Goal: Information Seeking & Learning: Learn about a topic

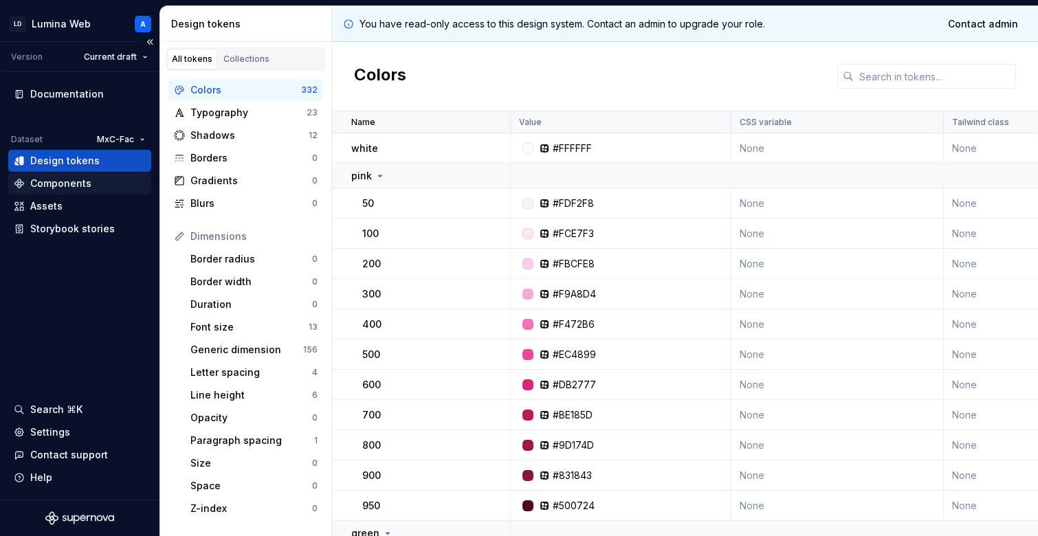
click at [97, 188] on div "Components" at bounding box center [80, 184] width 132 height 14
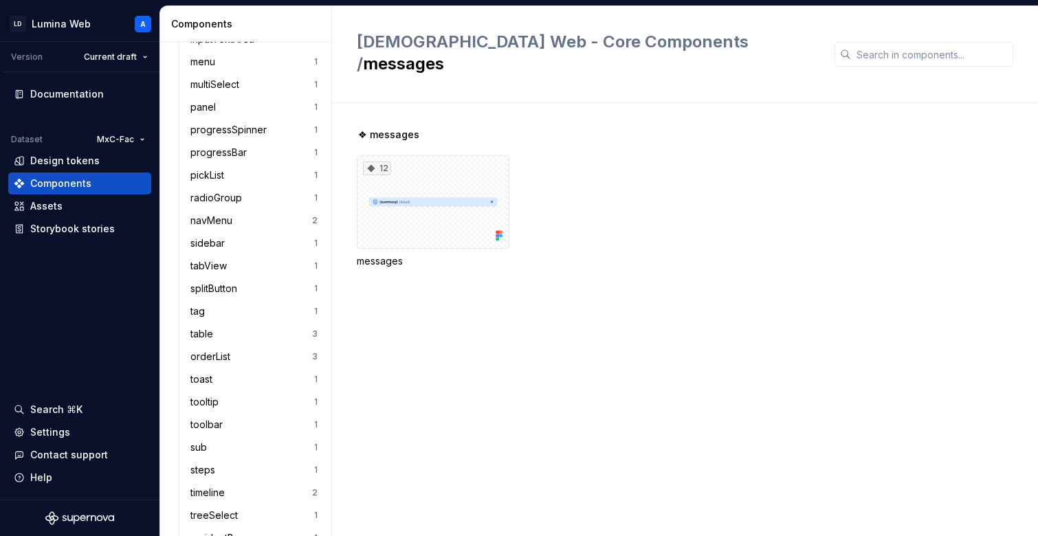
scroll to position [835, 0]
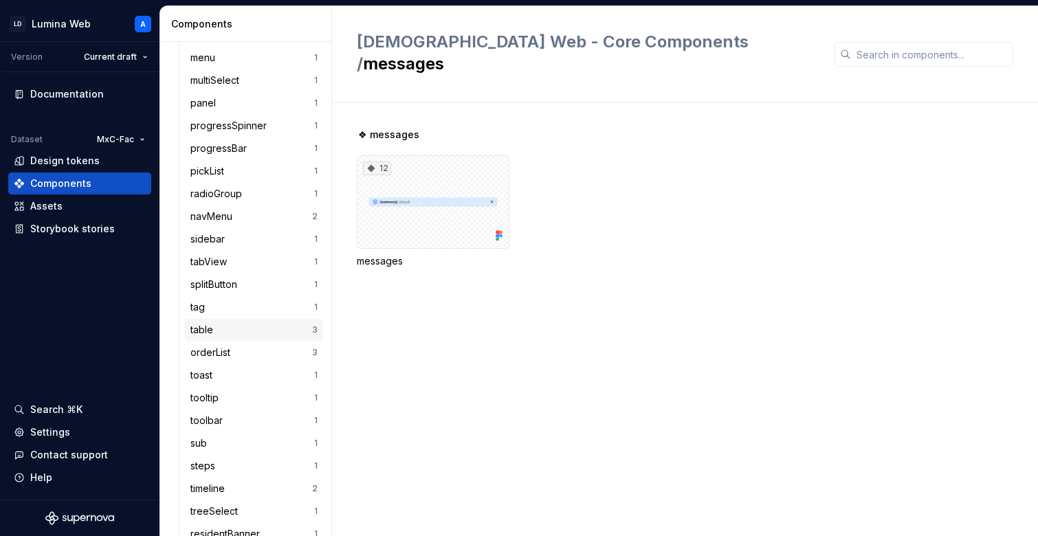
click at [232, 324] on div "table" at bounding box center [251, 330] width 122 height 14
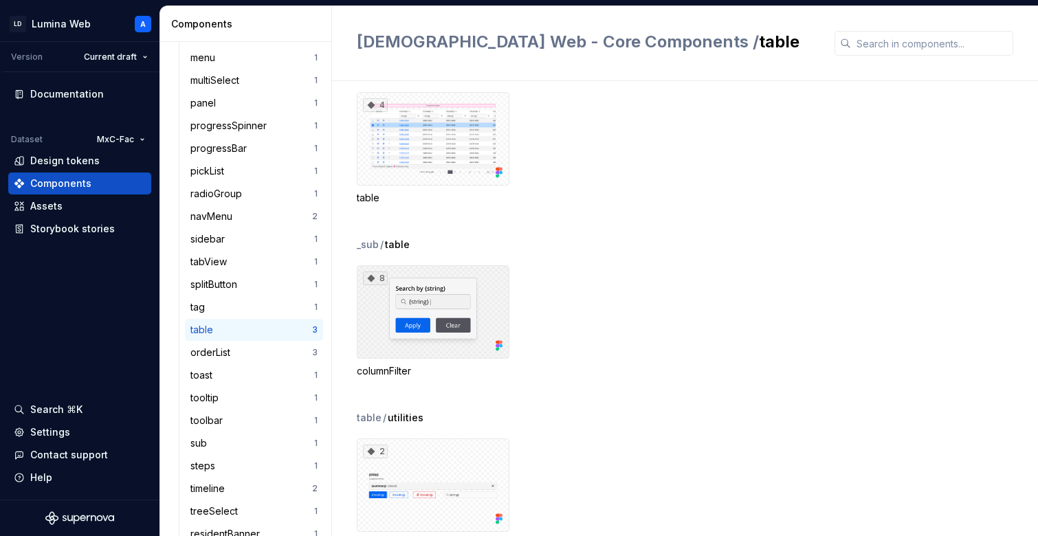
scroll to position [61, 0]
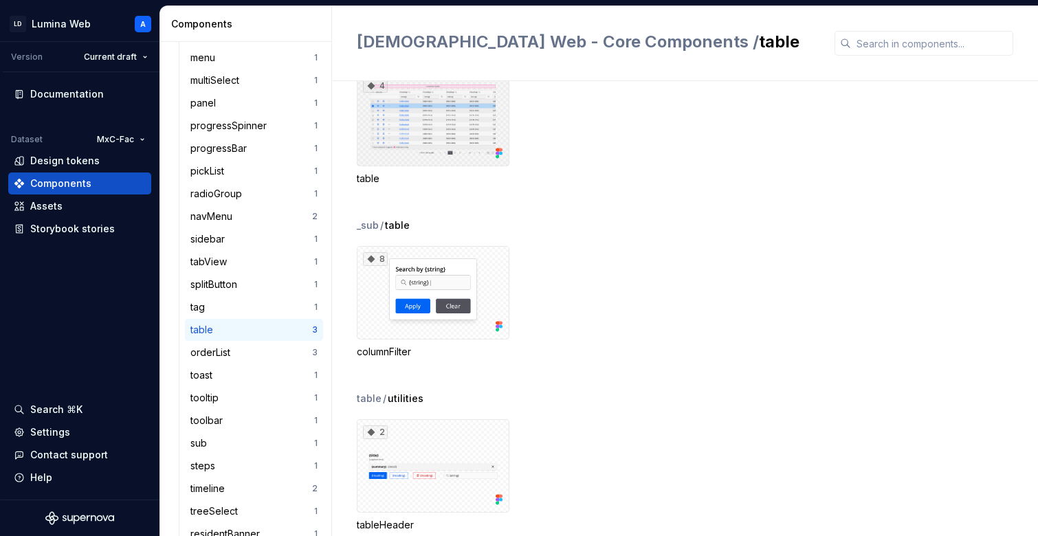
click at [452, 131] on div "4" at bounding box center [433, 120] width 153 height 94
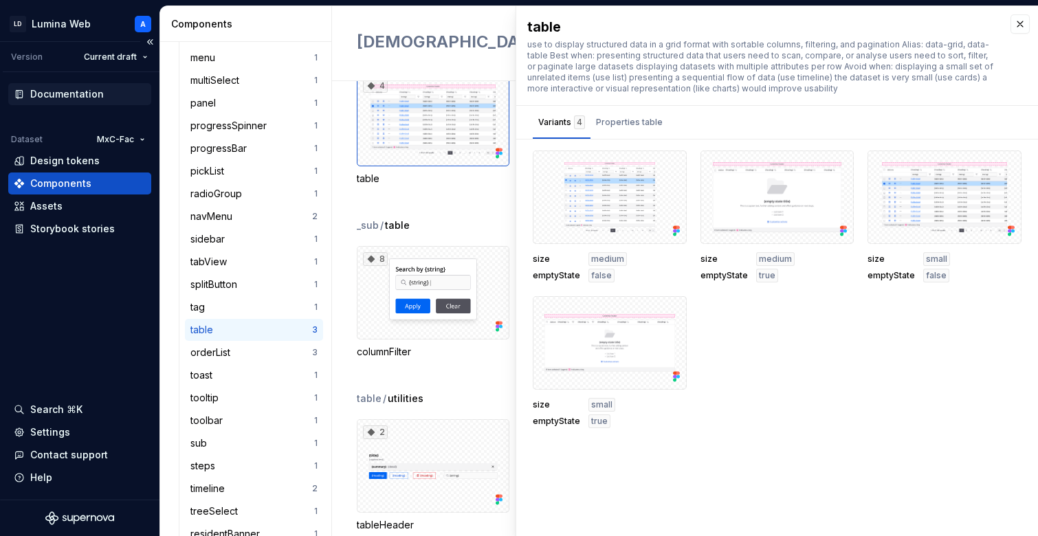
click at [69, 93] on div "Documentation" at bounding box center [67, 94] width 74 height 14
